Goal: Task Accomplishment & Management: Use online tool/utility

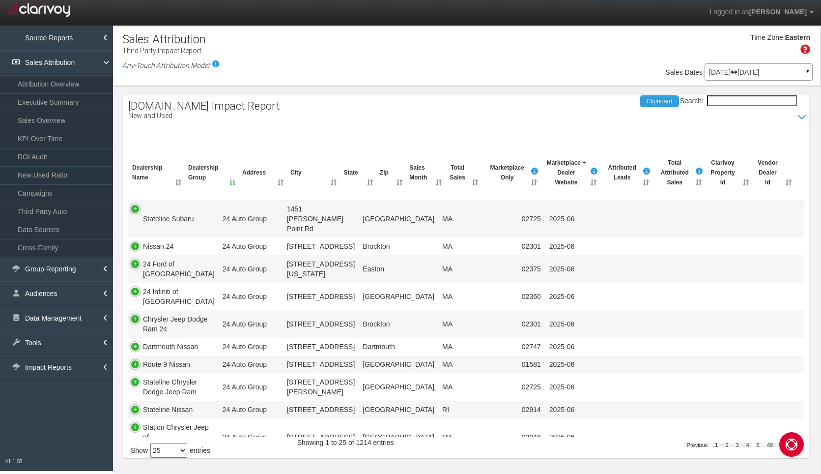
select select "25"
click at [52, 315] on link "Data Management" at bounding box center [56, 318] width 113 height 25
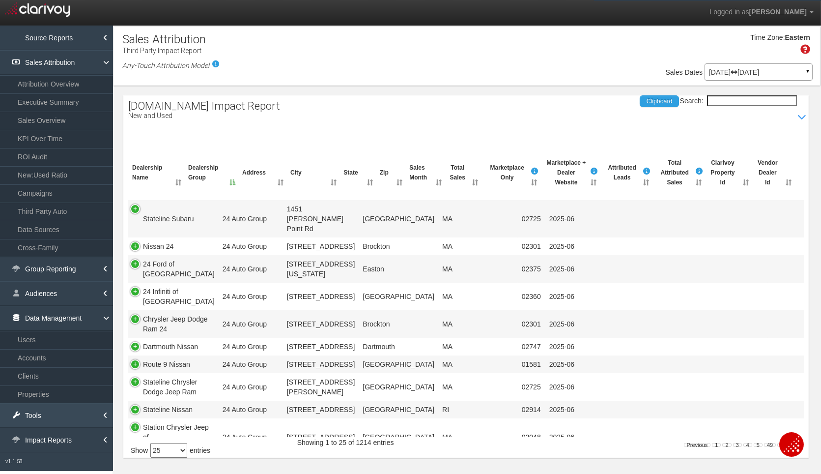
click at [64, 409] on link "Tools" at bounding box center [56, 415] width 113 height 25
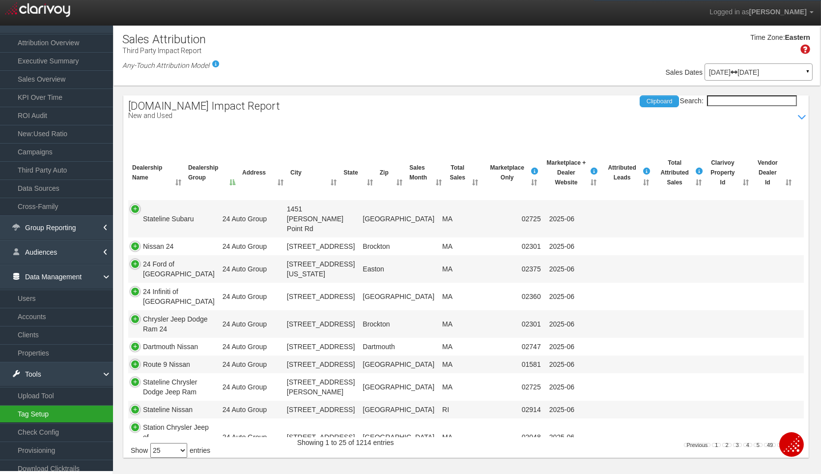
click at [53, 407] on link "Tag Setup" at bounding box center [56, 414] width 113 height 18
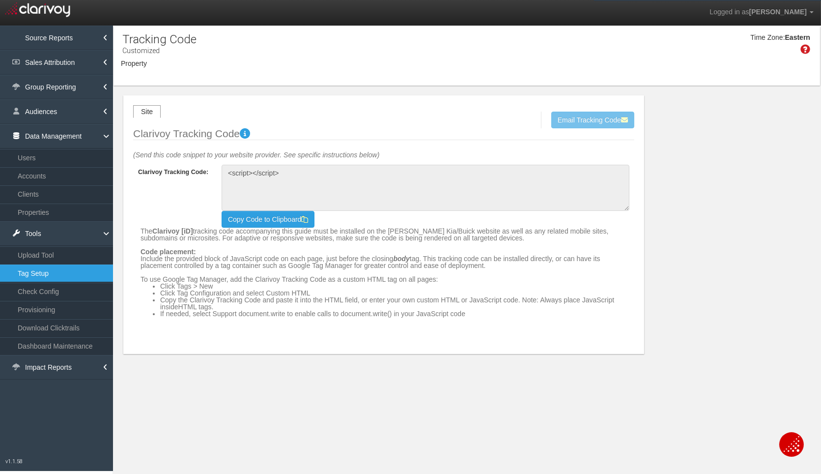
type textarea "<!-- Clarivoy Tracking Code --> <script type="text/javascript" src="//[DOMAIN_N…"
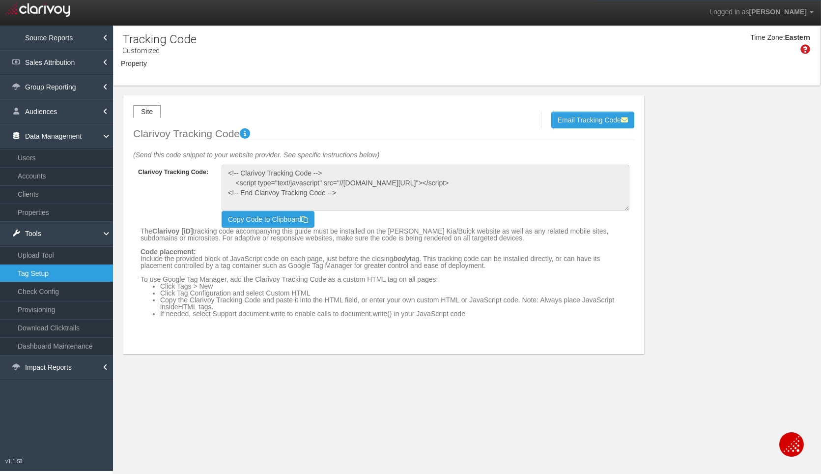
select select "object:9540"
click at [189, 69] on span "[PERSON_NAME] Kia/Buick" at bounding box center [192, 70] width 75 height 7
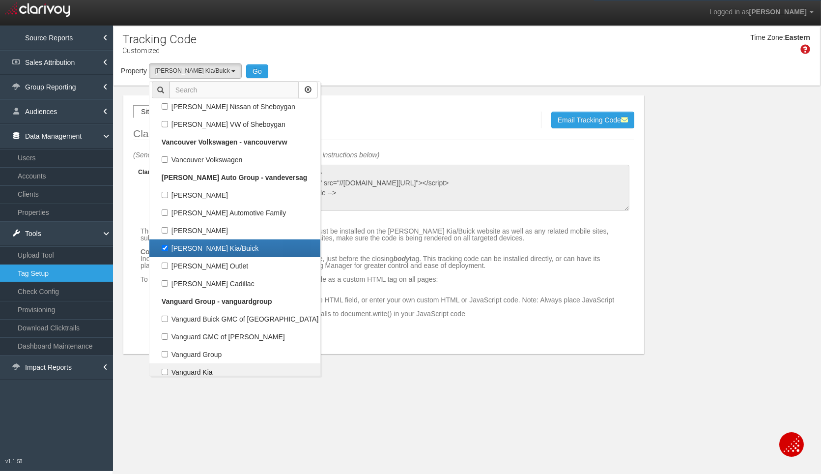
scroll to position [148568, 0]
click at [214, 242] on label "[PERSON_NAME] Kia/Buick" at bounding box center [235, 248] width 166 height 13
click at [168, 245] on input "[PERSON_NAME] Kia/Buick" at bounding box center [165, 248] width 6 height 6
checkbox input "false"
select select
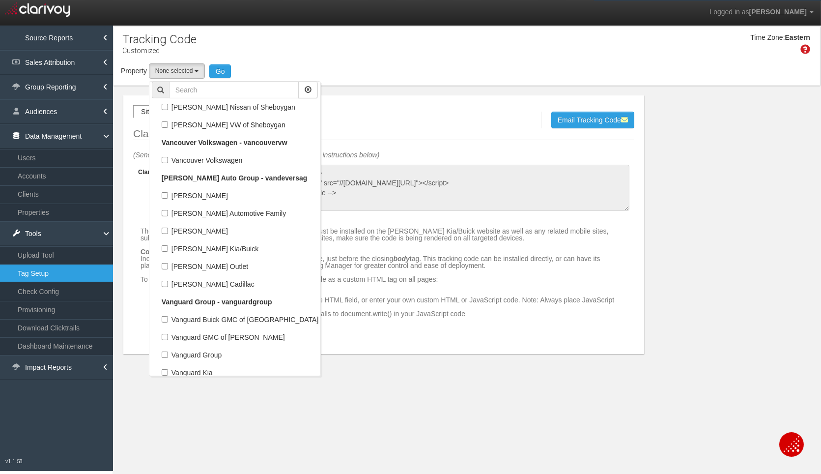
scroll to position [70282, 0]
click at [233, 89] on input "text" at bounding box center [234, 90] width 130 height 17
click at [185, 92] on input "Atnantic" at bounding box center [234, 90] width 130 height 17
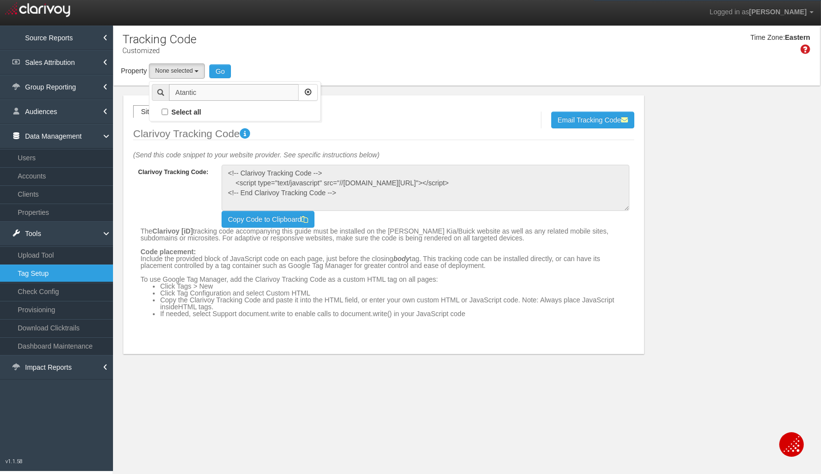
scroll to position [0, 0]
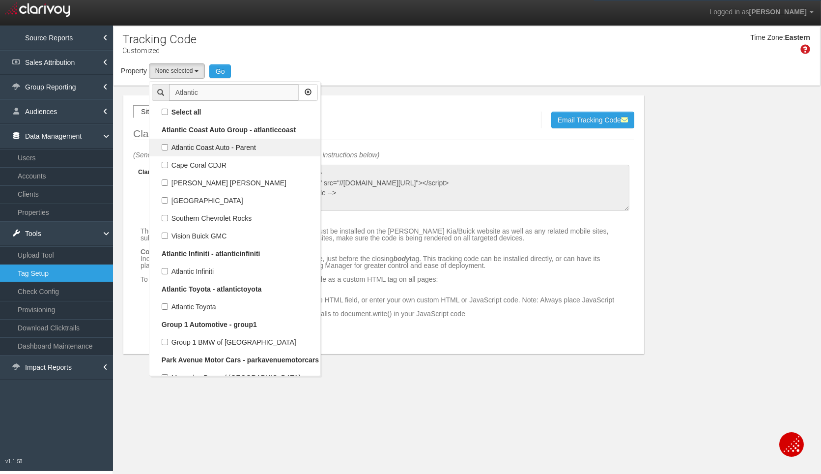
type input "Atlantic"
click at [167, 145] on label "Atlantic Coast Auto - Parent" at bounding box center [235, 147] width 166 height 13
click at [167, 145] on input "Atlantic Coast Auto - Parent" at bounding box center [165, 147] width 6 height 6
checkbox input "true"
select select "object:3239"
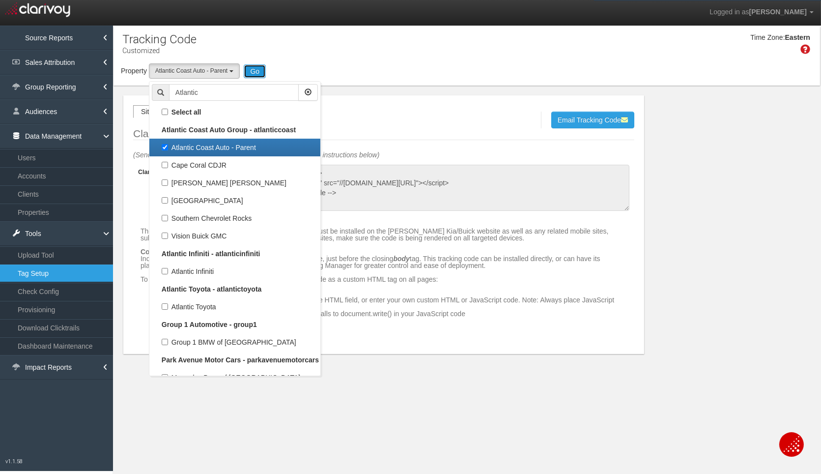
click at [252, 70] on button "Go" at bounding box center [255, 71] width 22 height 14
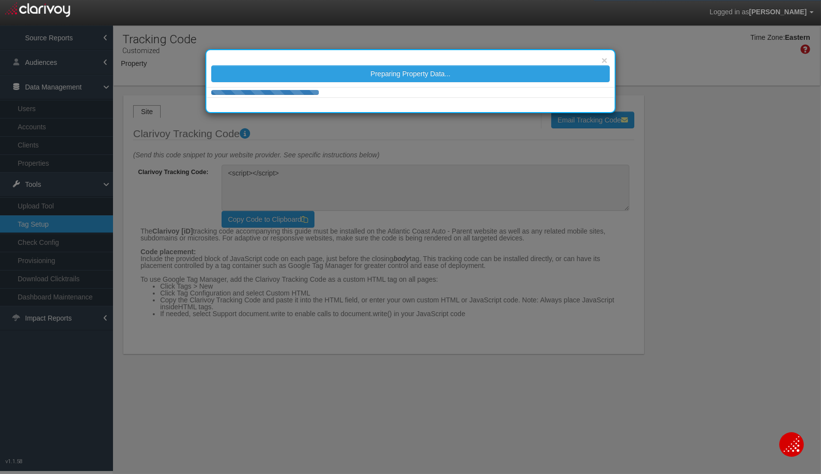
type textarea "<!-- Clarivoy Tracking Code --> <script type="text/javascript" src="//[DOMAIN_N…"
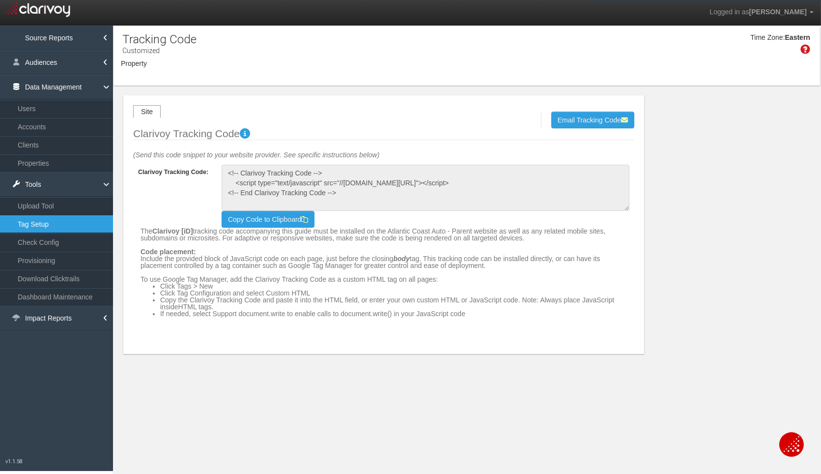
select select "object:10203"
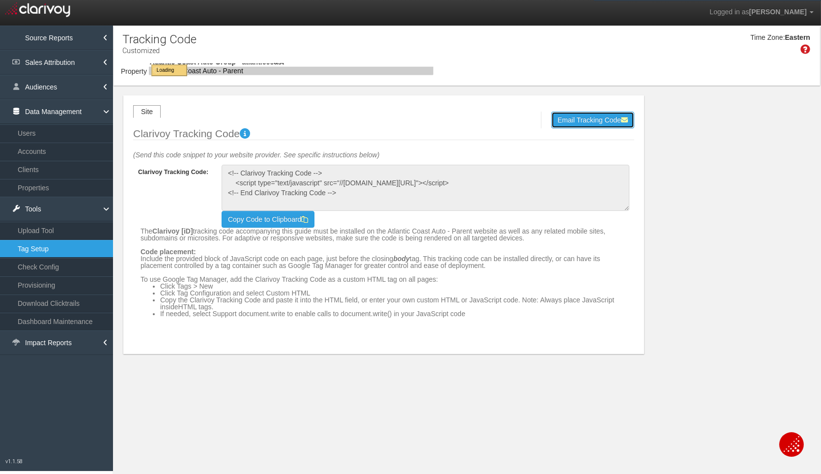
click at [571, 119] on button "Email Tracking Code" at bounding box center [592, 120] width 83 height 17
select select "object:10203"
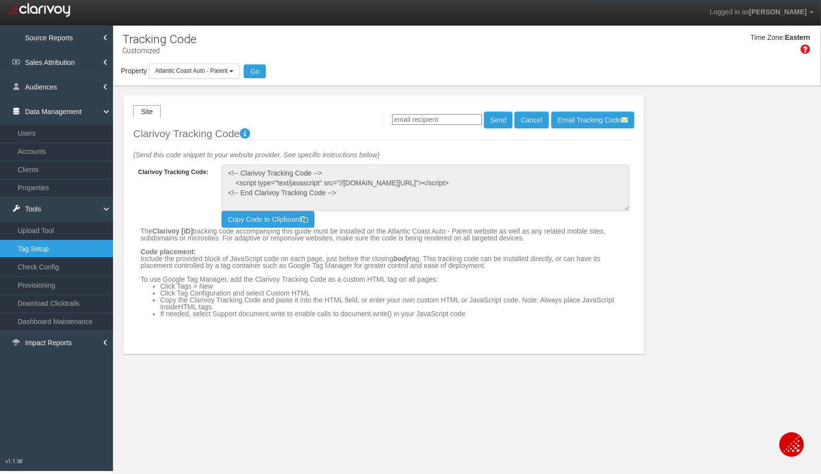
click at [440, 116] on input "email" at bounding box center [437, 119] width 90 height 11
type input "[PERSON_NAME][EMAIL_ADDRESS][DOMAIN_NAME]"
click at [493, 115] on button "Send" at bounding box center [498, 120] width 29 height 17
